Goal: Task Accomplishment & Management: Complete application form

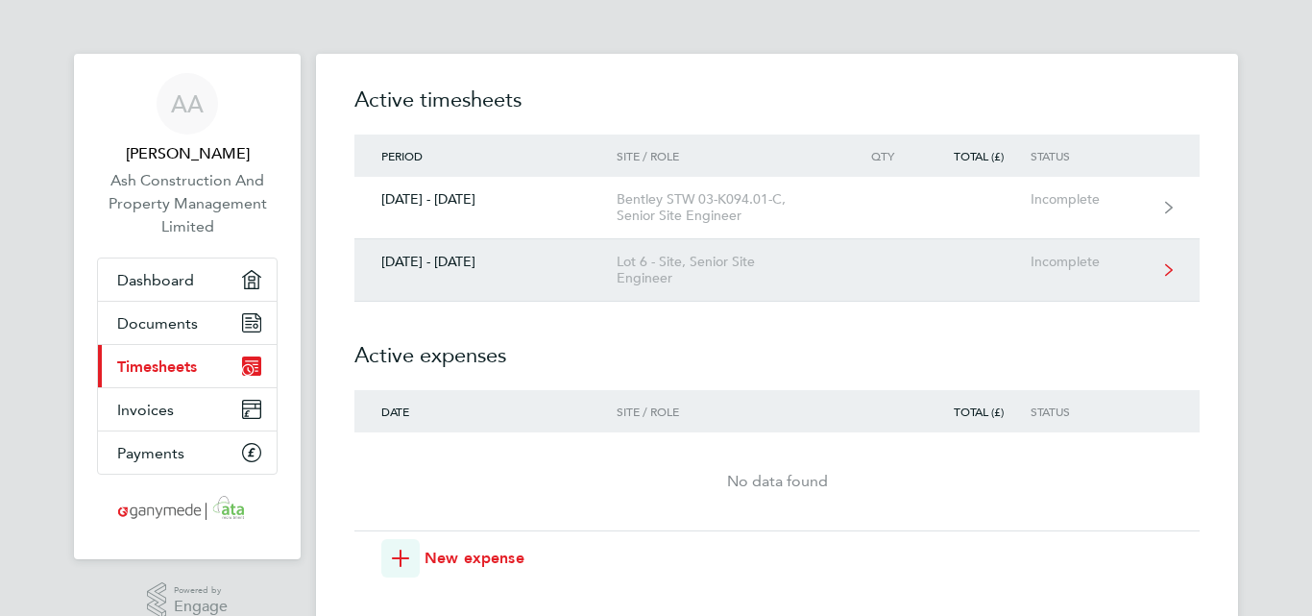
click at [519, 257] on div "[DATE] - [DATE]" at bounding box center [485, 262] width 262 height 16
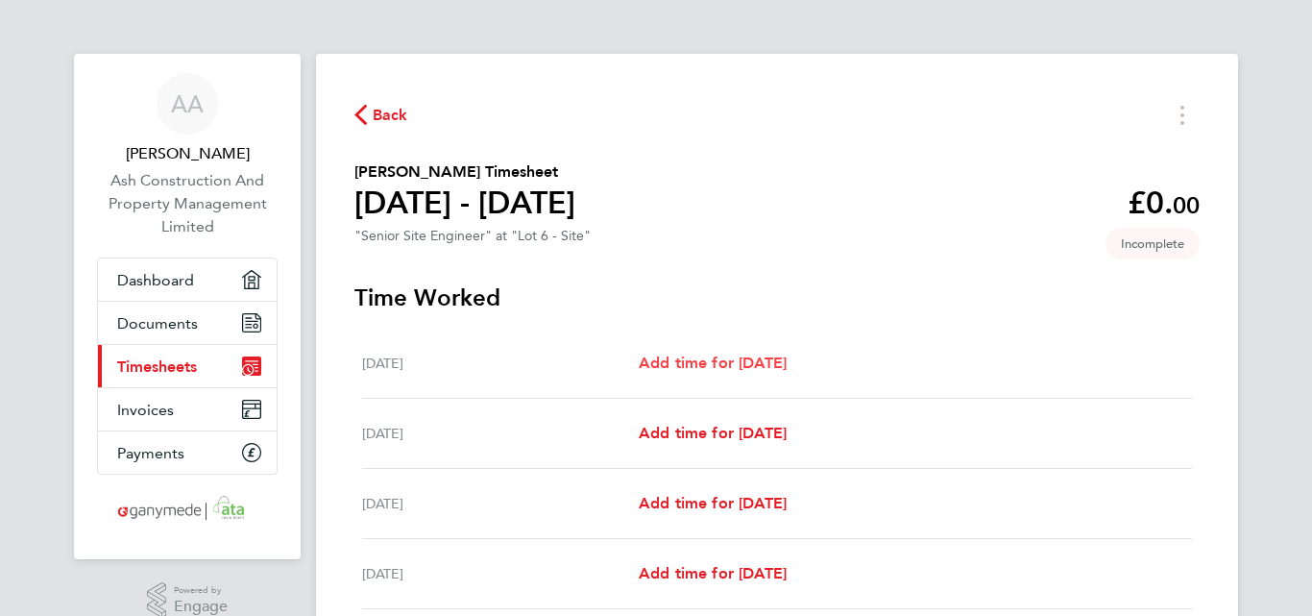
click at [712, 362] on span "Add time for [DATE]" at bounding box center [713, 362] width 148 height 18
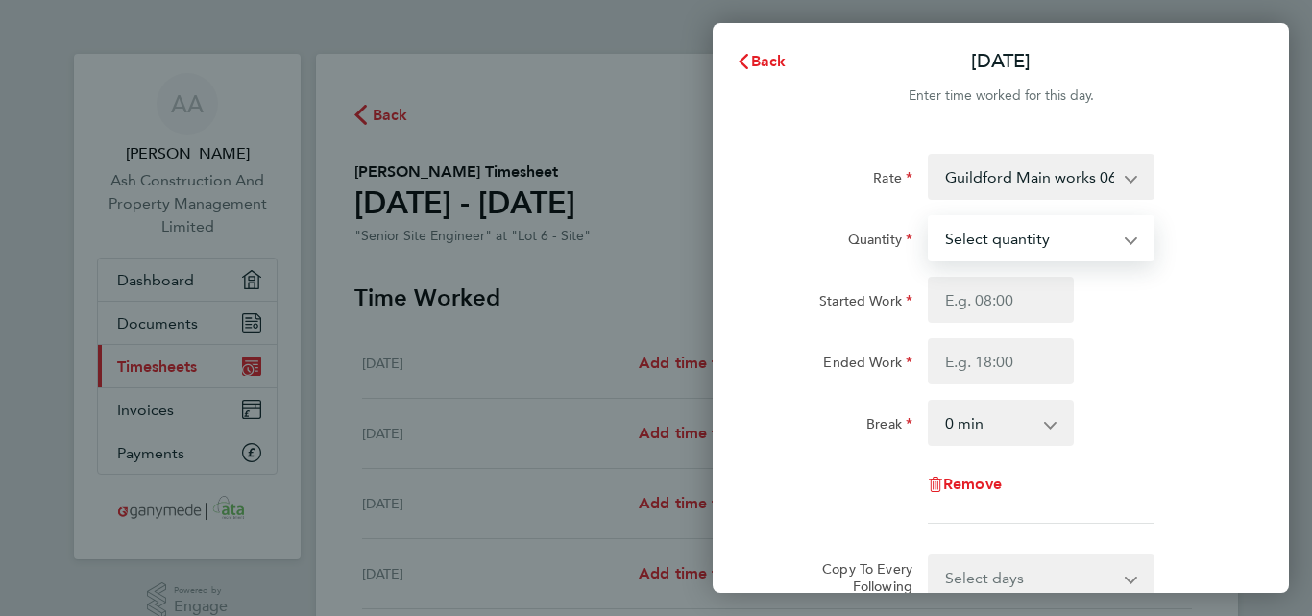
click at [1026, 244] on select "Select quantity 0.5 1" at bounding box center [1030, 238] width 200 height 42
select select "1"
click at [930, 217] on select "Select quantity 0.5 1" at bounding box center [1030, 238] width 200 height 42
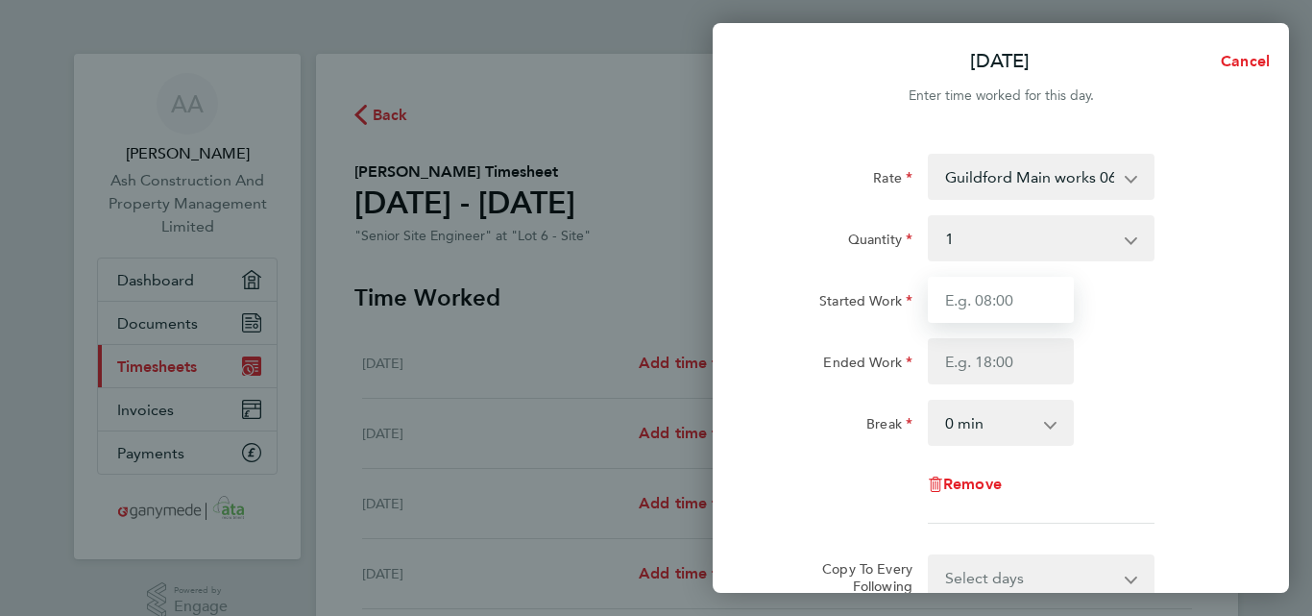
click at [970, 303] on input "Started Work" at bounding box center [1001, 300] width 146 height 46
type input "07:30"
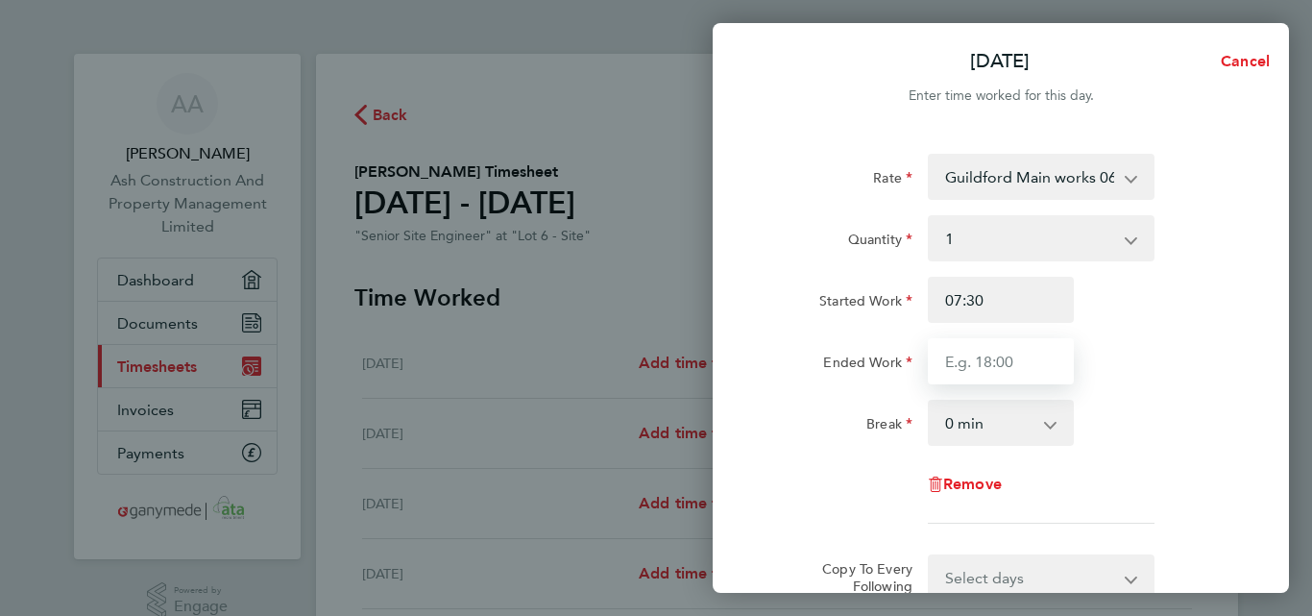
click at [960, 358] on input "Ended Work" at bounding box center [1001, 361] width 146 height 46
type input "17:30"
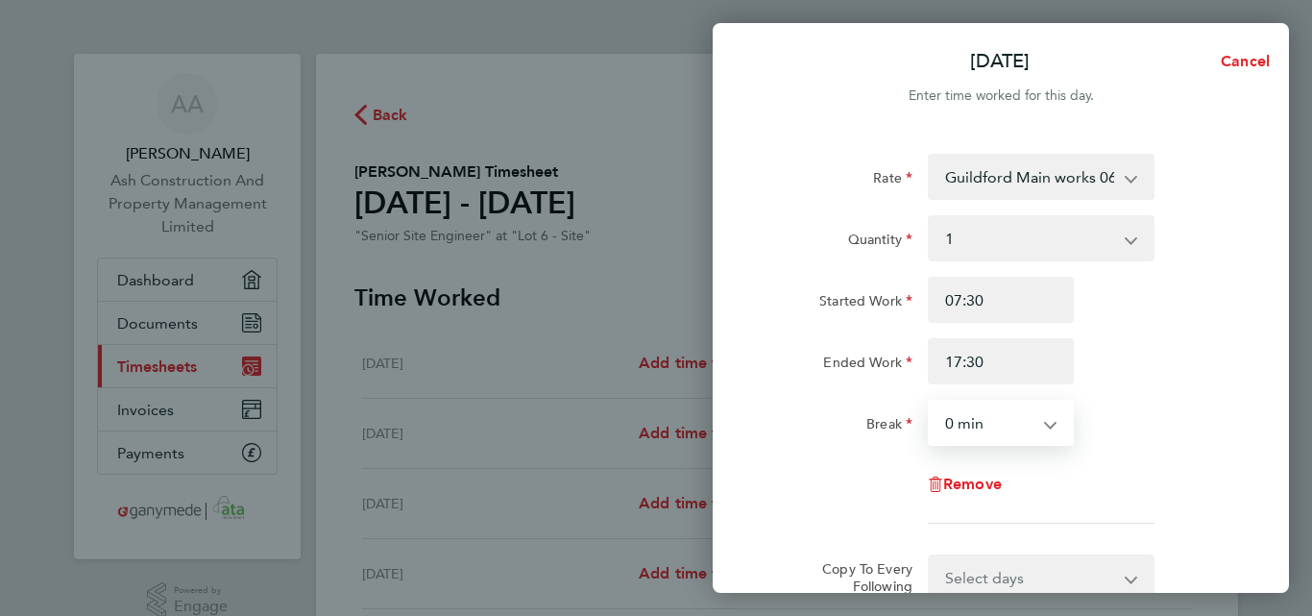
click at [985, 421] on select "0 min 15 min 30 min 45 min 60 min 75 min 90 min" at bounding box center [989, 422] width 119 height 42
select select "30"
click at [930, 401] on select "0 min 15 min 30 min 45 min 60 min 75 min 90 min" at bounding box center [989, 422] width 119 height 42
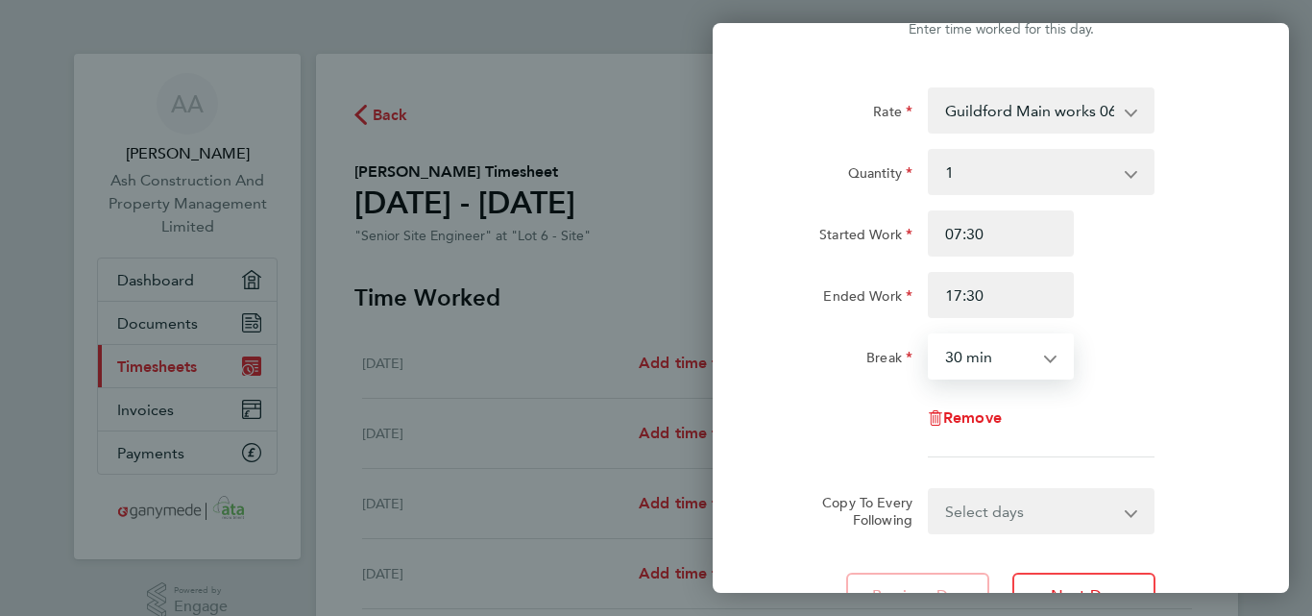
scroll to position [96, 0]
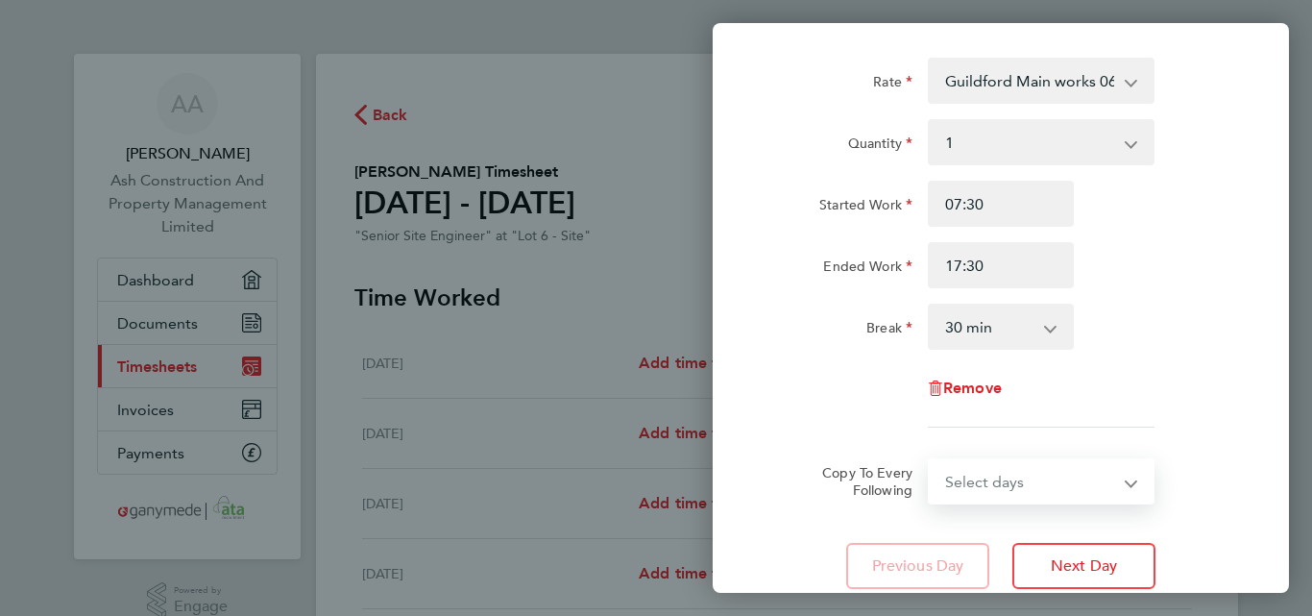
click at [969, 478] on select "Select days Day Weekday (Mon-Fri) Weekend (Sat-Sun) [DATE] [DATE] [DATE] [DATE]…" at bounding box center [1031, 481] width 202 height 42
select select "WEEKDAY"
click at [930, 460] on select "Select days Day Weekday (Mon-Fri) Weekend (Sat-Sun) [DATE] [DATE] [DATE] [DATE]…" at bounding box center [1031, 481] width 202 height 42
select select "[DATE]"
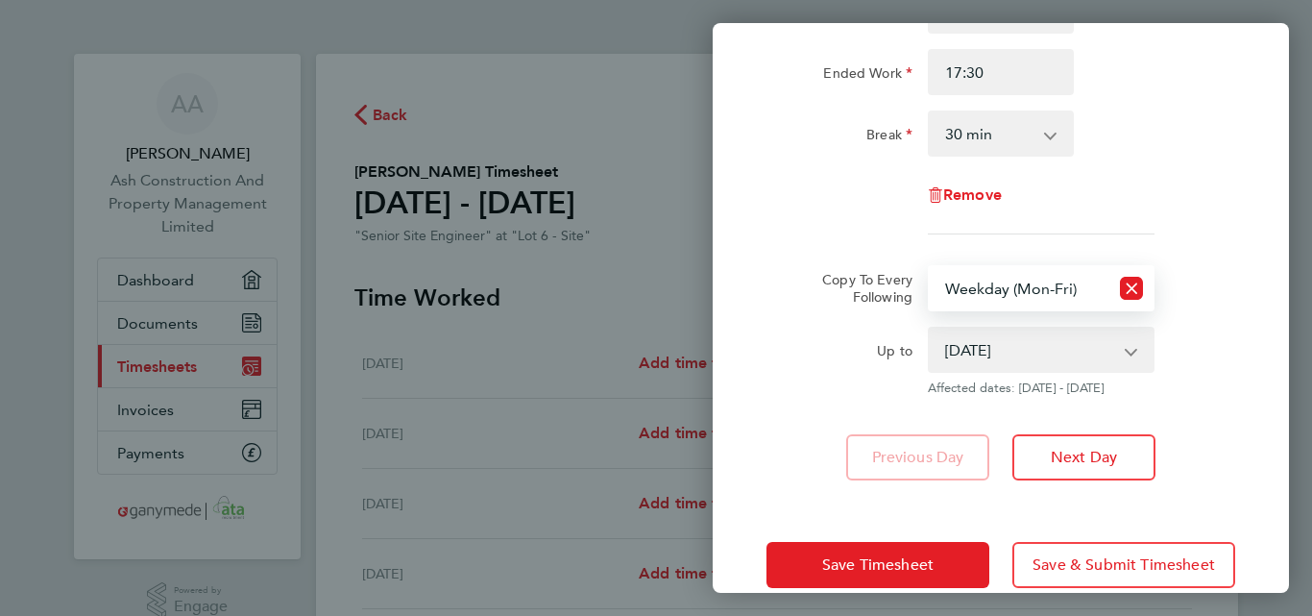
scroll to position [323, 0]
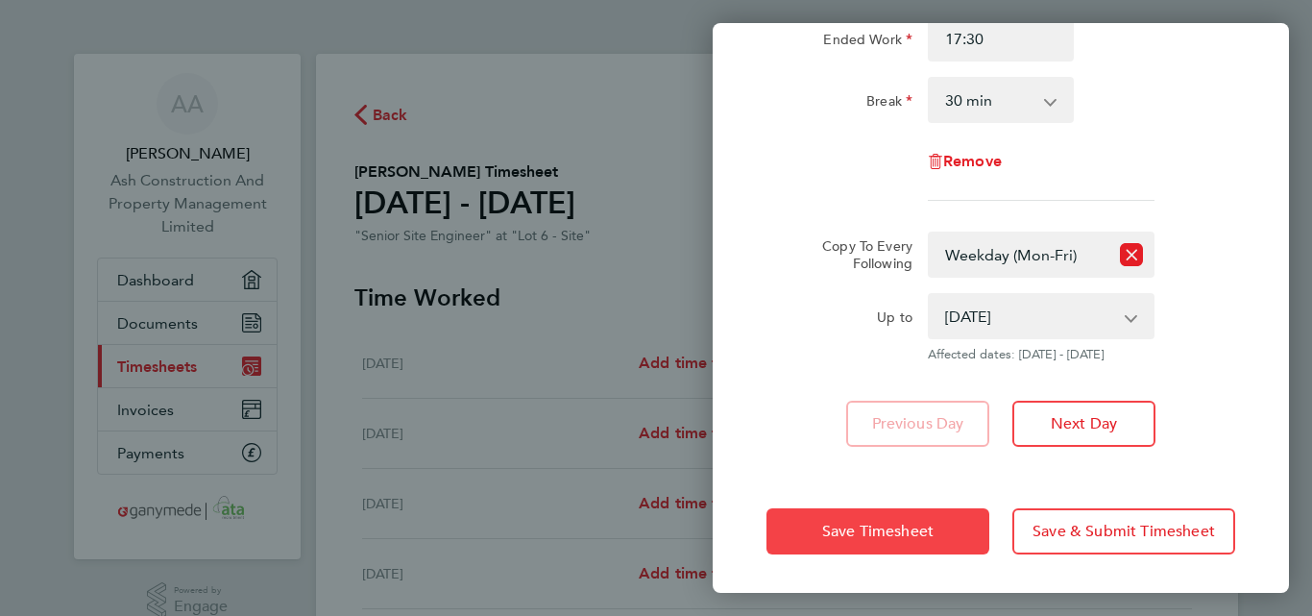
click at [920, 529] on span "Save Timesheet" at bounding box center [877, 531] width 111 height 19
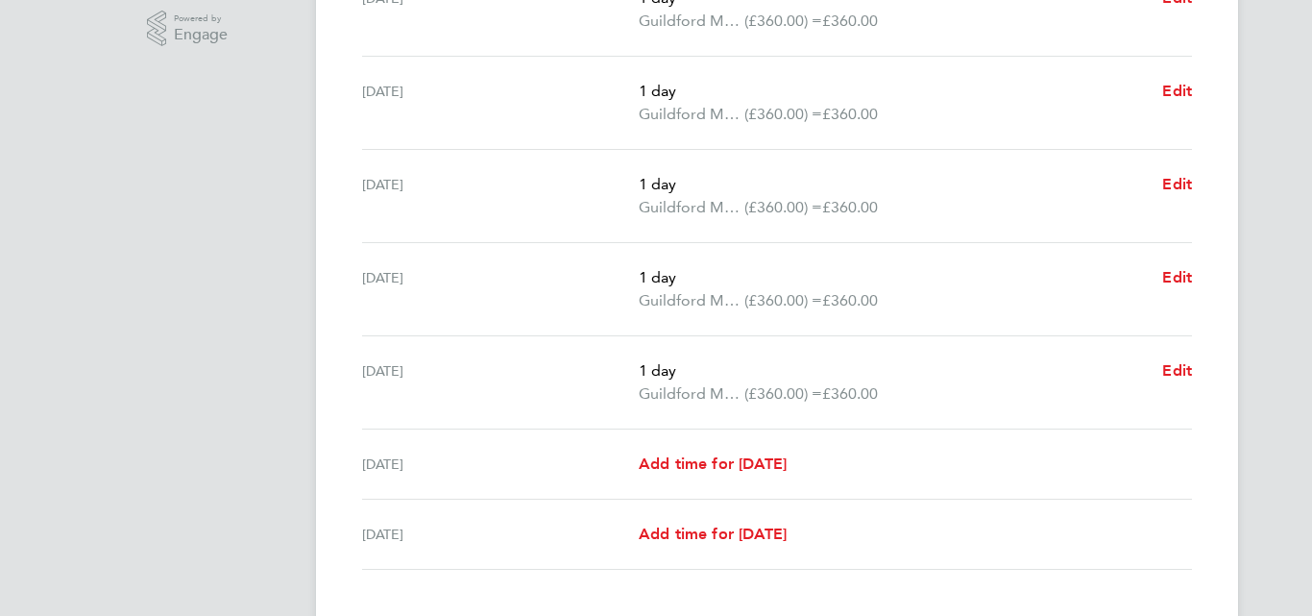
scroll to position [576, 0]
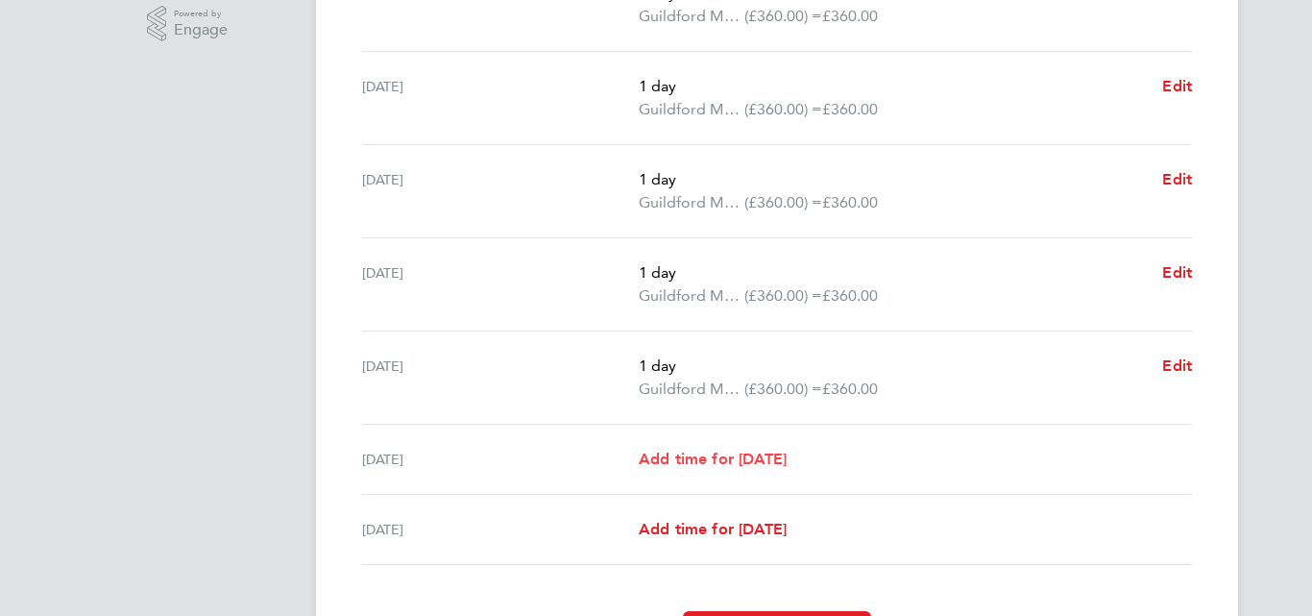
click at [771, 465] on span "Add time for [DATE]" at bounding box center [713, 458] width 148 height 18
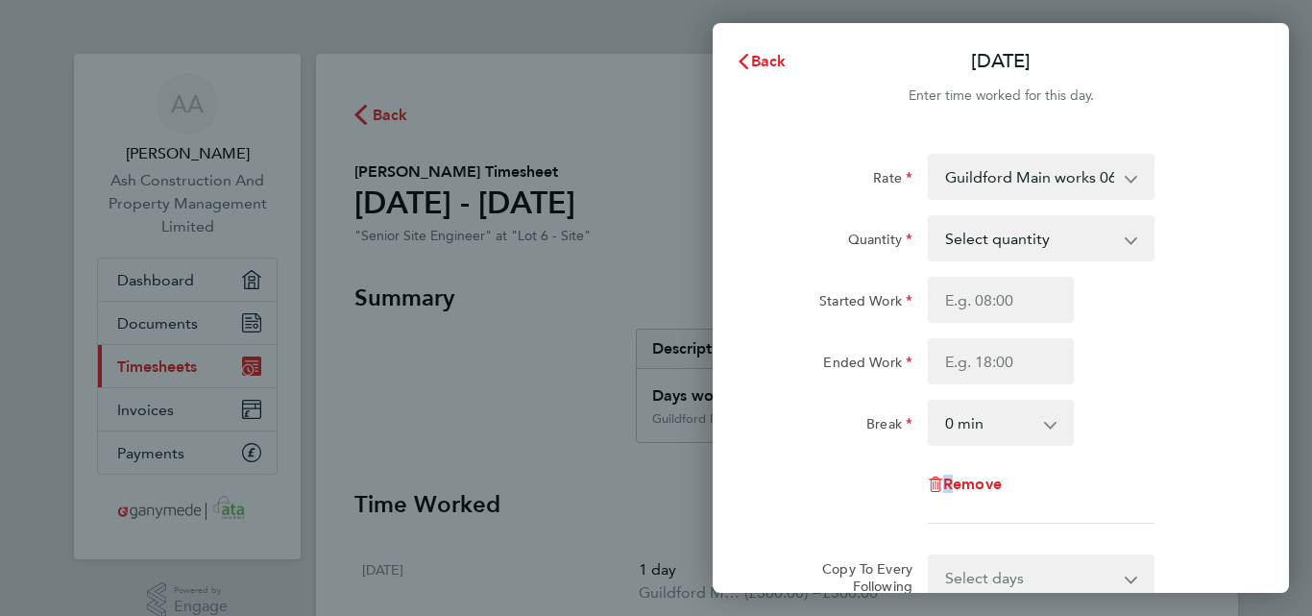
click at [771, 465] on div "Remove" at bounding box center [1001, 484] width 484 height 46
click at [993, 242] on select "Select quantity 0.5 1" at bounding box center [1030, 238] width 200 height 42
select select "1"
click at [930, 217] on select "Select quantity 0.5 1" at bounding box center [1030, 238] width 200 height 42
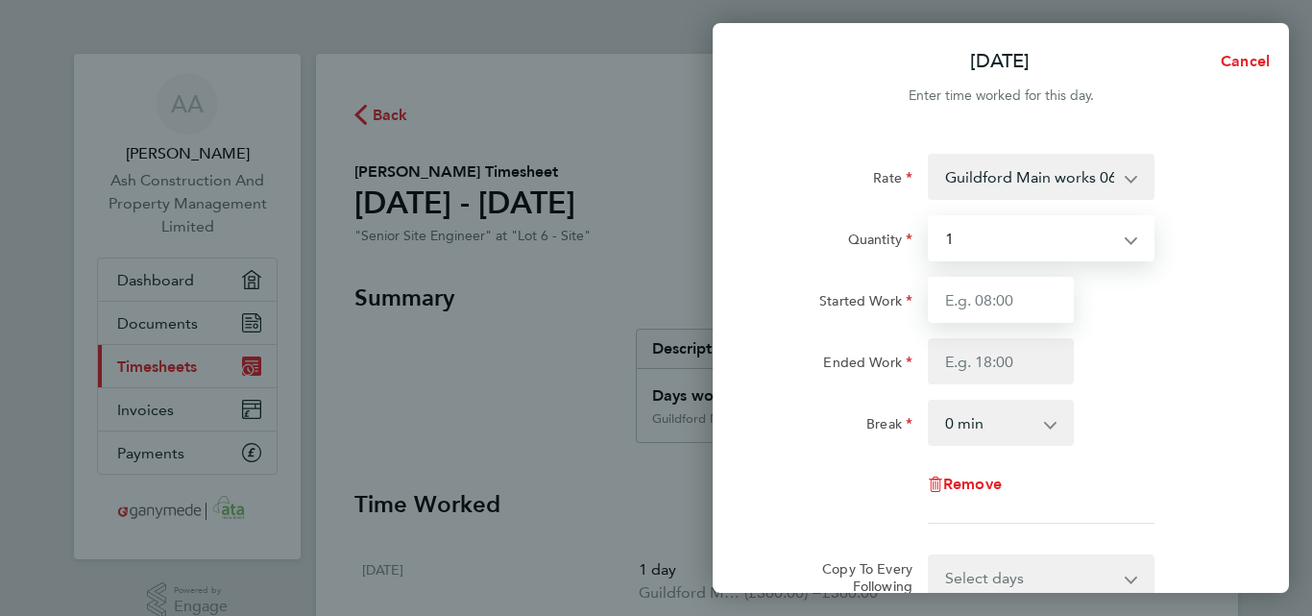
click at [959, 308] on input "Started Work" at bounding box center [1001, 300] width 146 height 46
type input "07:30"
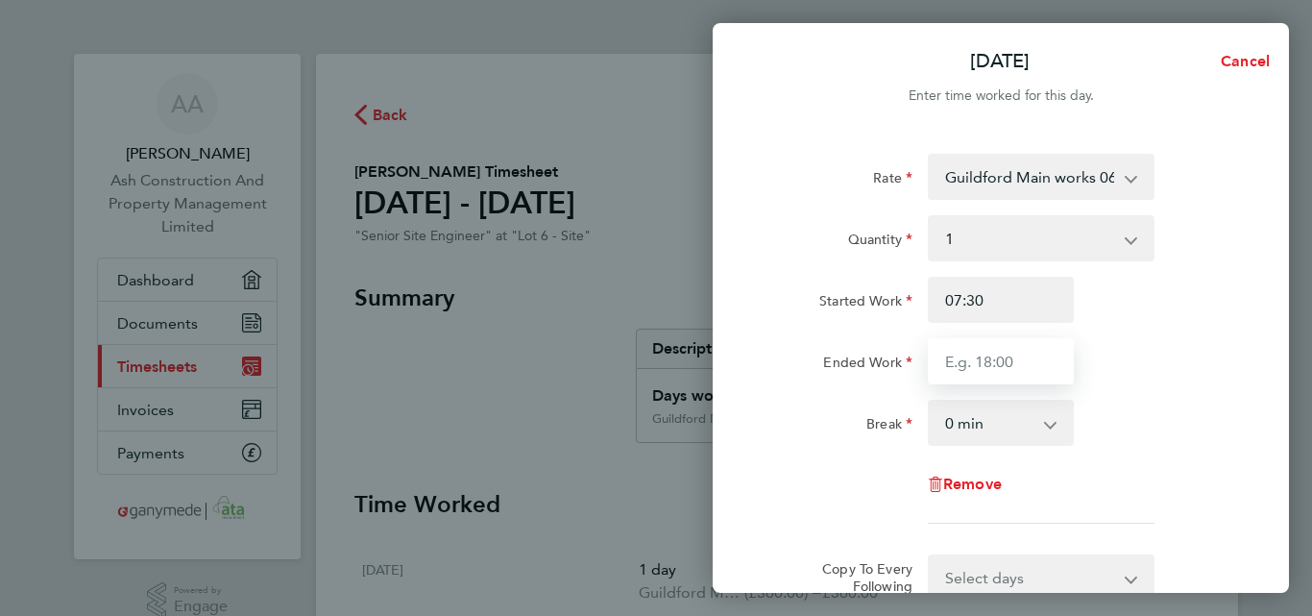
click at [975, 362] on input "Ended Work" at bounding box center [1001, 361] width 146 height 46
type input "17:30"
click at [981, 424] on select "0 min 15 min 30 min 45 min 60 min 75 min 90 min" at bounding box center [989, 422] width 119 height 42
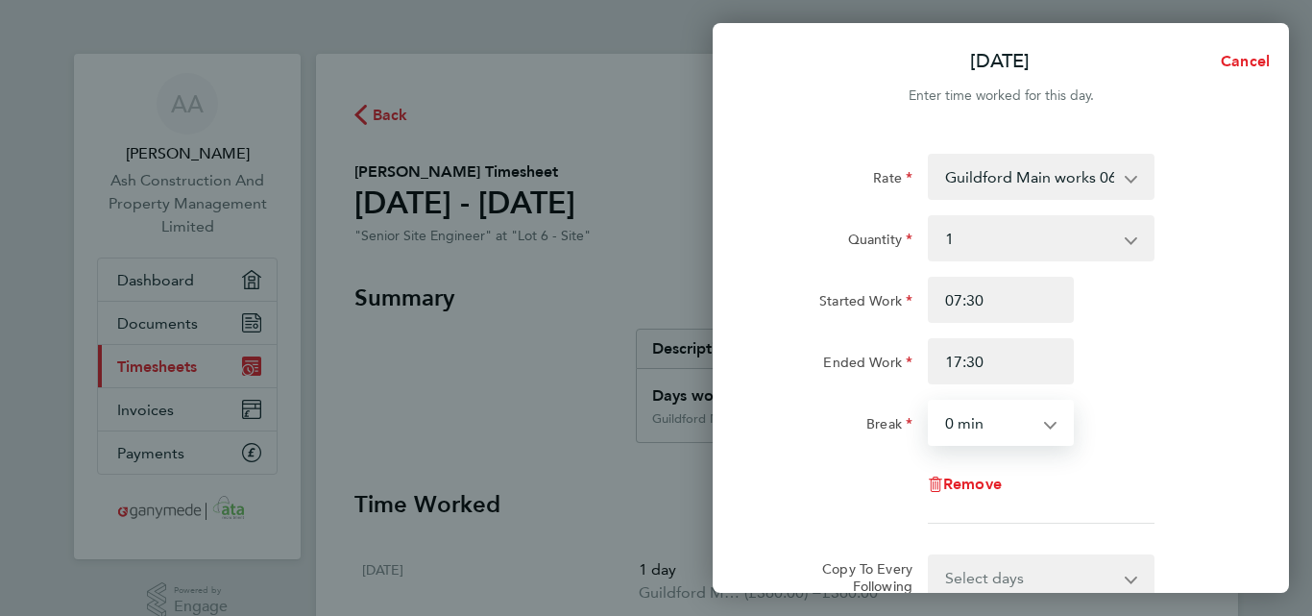
select select "30"
click at [930, 401] on select "0 min 15 min 30 min 45 min 60 min 75 min 90 min" at bounding box center [989, 422] width 119 height 42
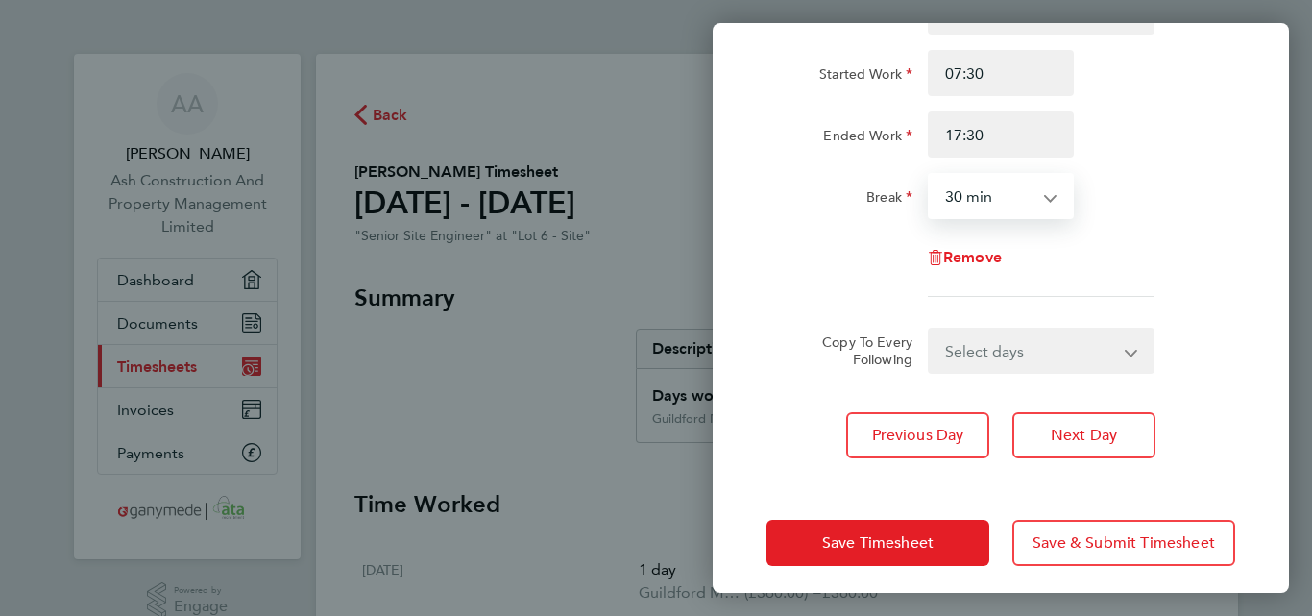
scroll to position [238, 0]
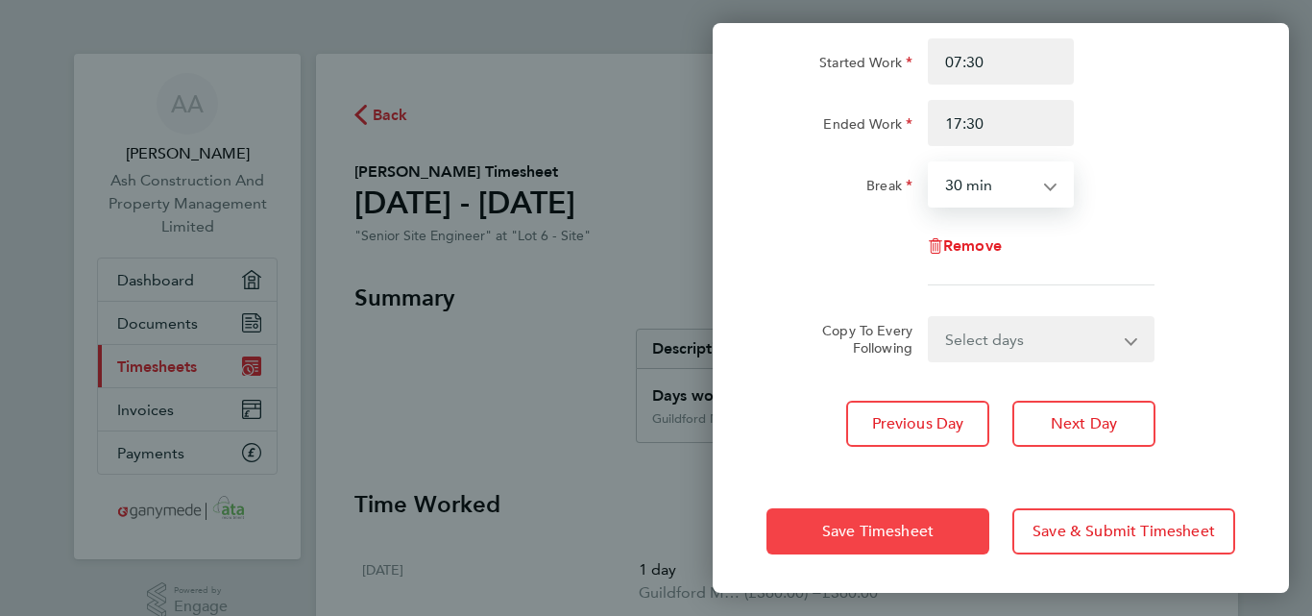
click at [905, 537] on span "Save Timesheet" at bounding box center [877, 531] width 111 height 19
click at [905, 537] on app-form-button "Save Timesheet" at bounding box center [883, 531] width 234 height 46
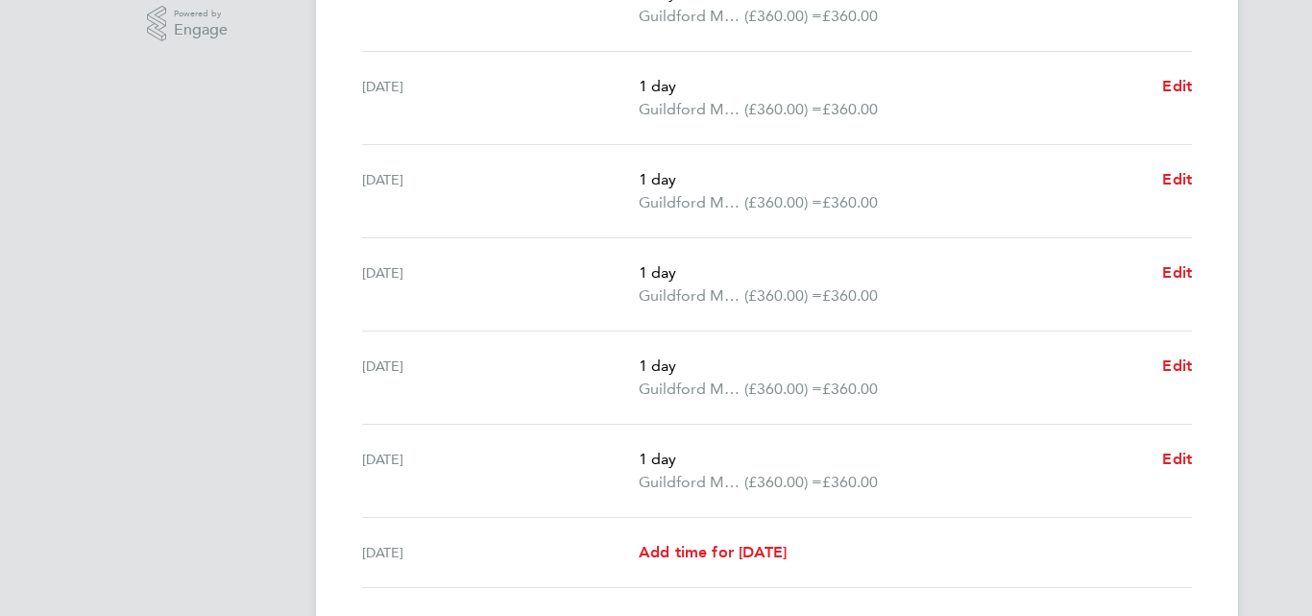
scroll to position [717, 0]
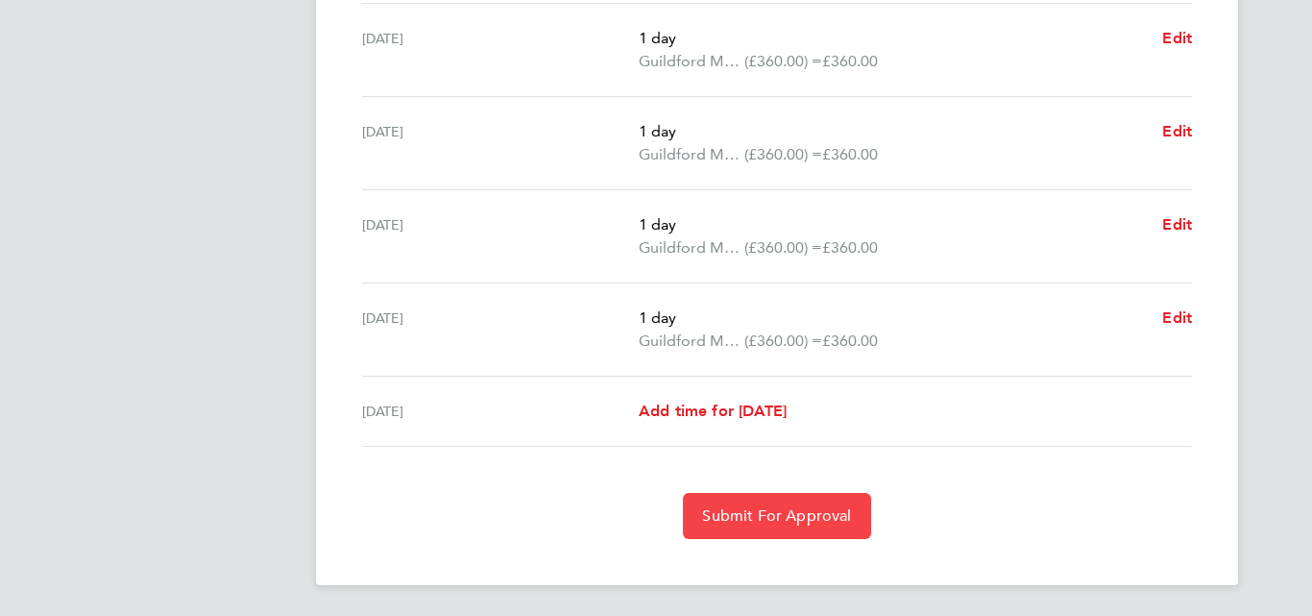
click at [738, 516] on span "Submit For Approval" at bounding box center [776, 515] width 149 height 19
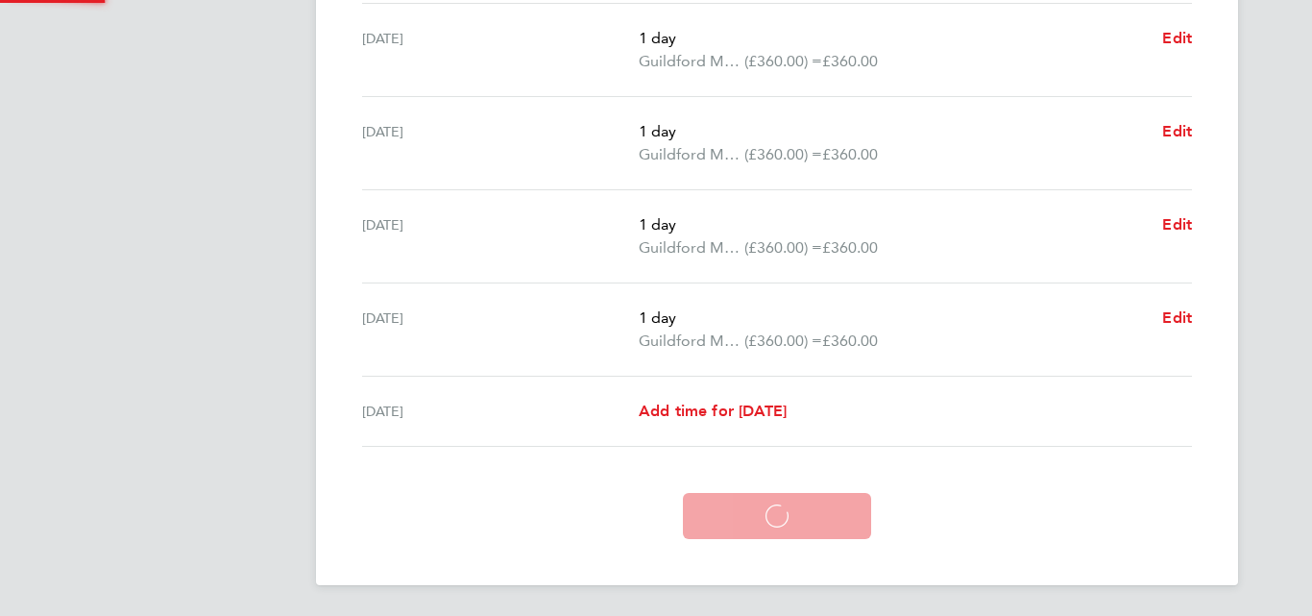
click at [738, 516] on app-form-button "Submit For Approval Loading" at bounding box center [776, 516] width 203 height 46
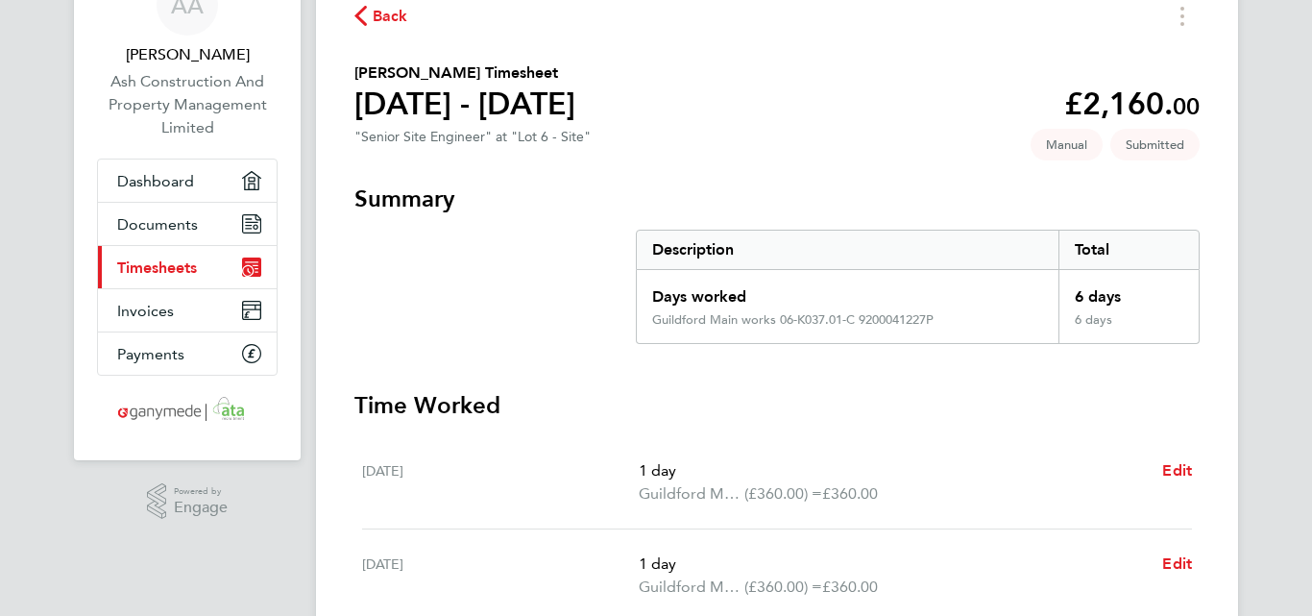
scroll to position [0, 0]
